Goal: Task Accomplishment & Management: Manage account settings

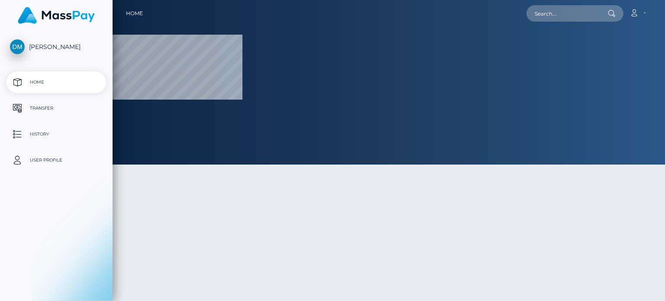
select select
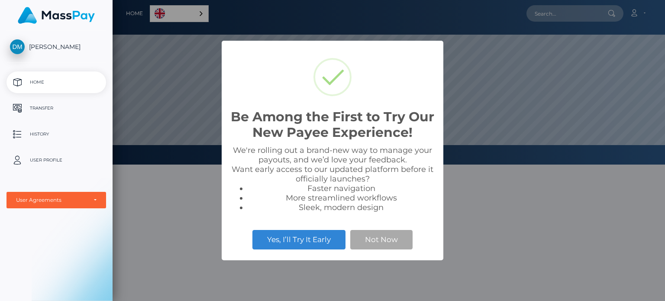
scroll to position [164, 552]
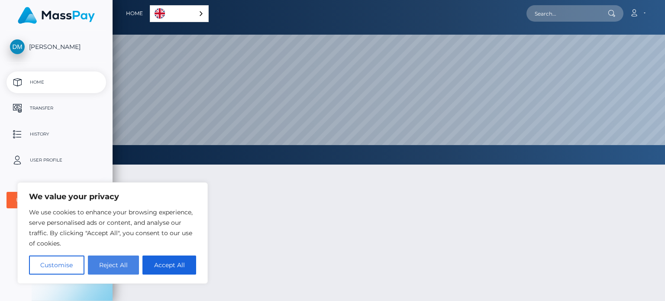
click at [121, 262] on button "Reject All" at bounding box center [113, 264] width 51 height 19
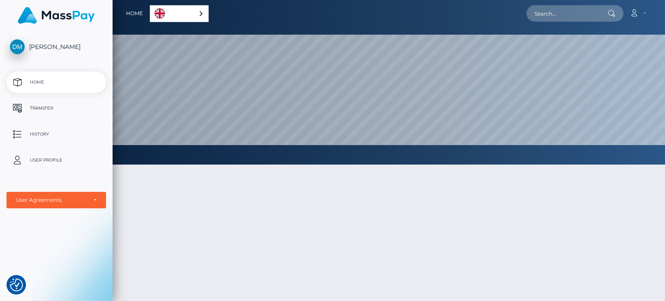
click at [35, 76] on p "Home" at bounding box center [56, 82] width 93 height 13
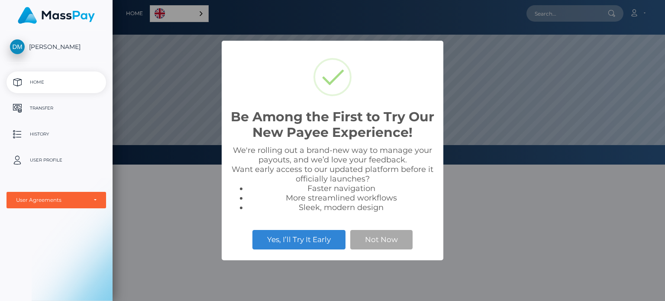
scroll to position [164, 552]
click at [361, 240] on button "Not Now" at bounding box center [381, 239] width 62 height 19
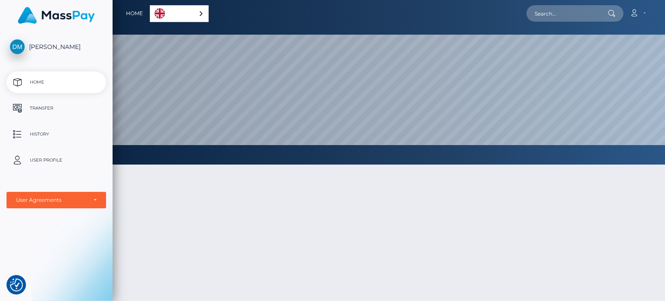
click at [25, 42] on link "[PERSON_NAME]" at bounding box center [56, 46] width 112 height 15
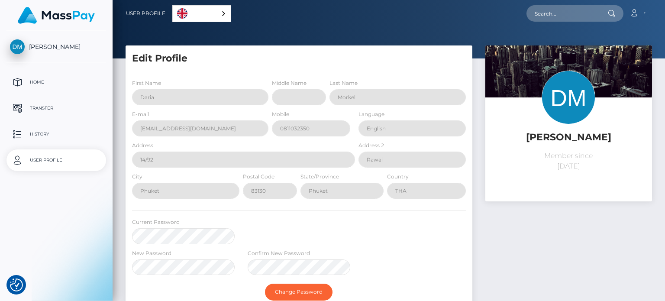
select select
click at [36, 106] on p "Transfer" at bounding box center [56, 108] width 93 height 13
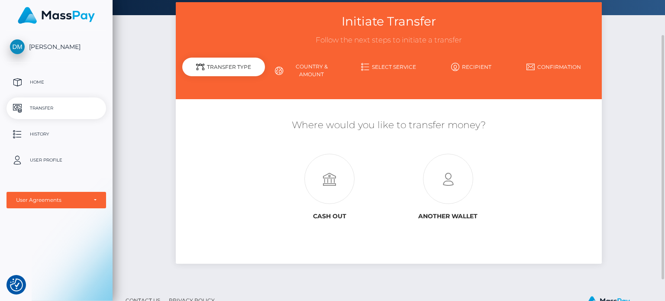
scroll to position [69, 0]
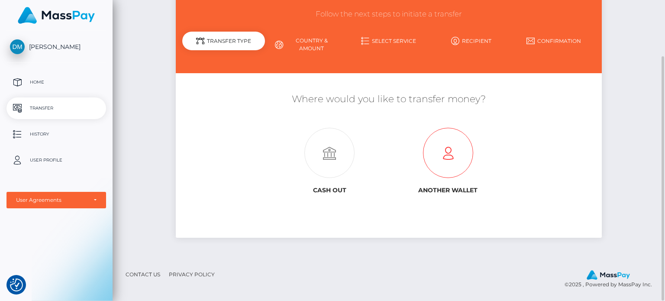
click at [430, 143] on icon at bounding box center [448, 153] width 118 height 50
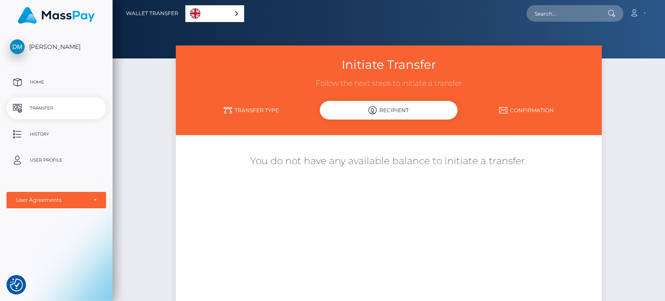
click at [43, 47] on span "[PERSON_NAME]" at bounding box center [56, 47] width 100 height 8
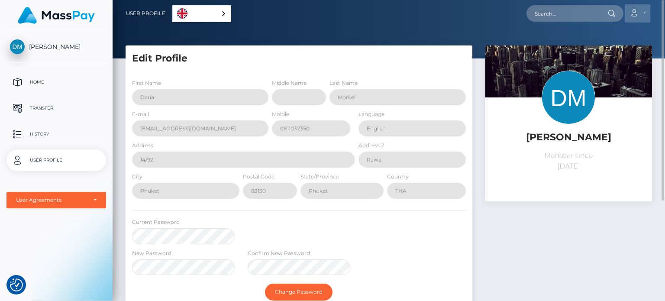
click at [636, 18] on link "Account" at bounding box center [637, 13] width 26 height 18
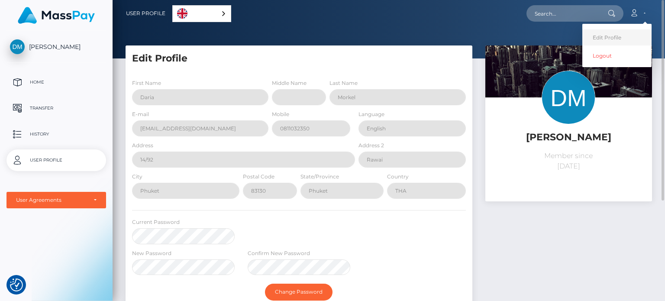
click at [624, 32] on link "Edit Profile" at bounding box center [616, 37] width 69 height 16
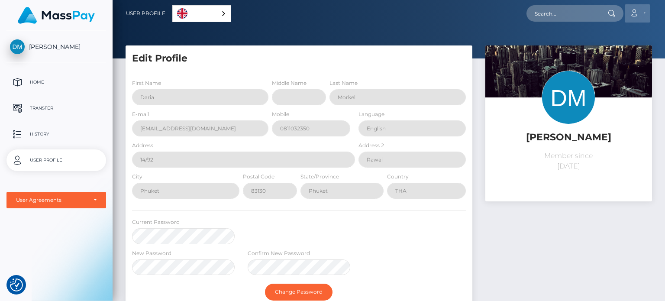
click at [644, 16] on link "Account" at bounding box center [637, 13] width 26 height 18
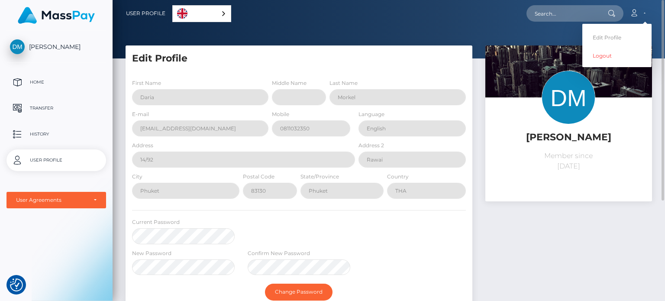
click at [343, 22] on div "Account Edit Profile Logout" at bounding box center [441, 13] width 420 height 18
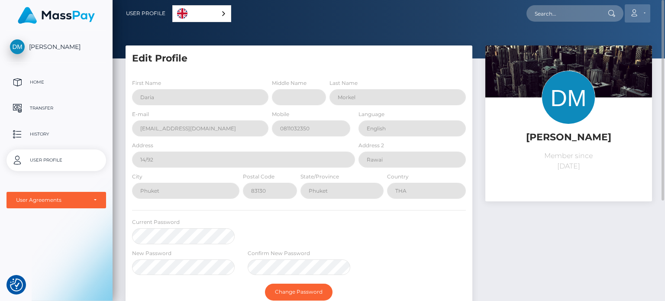
click at [645, 12] on link "Account" at bounding box center [637, 13] width 26 height 18
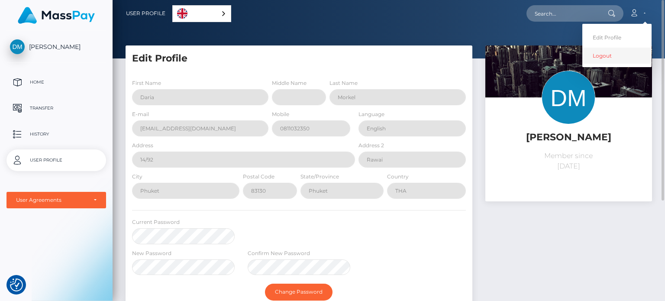
click at [618, 59] on link "Logout" at bounding box center [616, 56] width 69 height 16
